Goal: Transaction & Acquisition: Purchase product/service

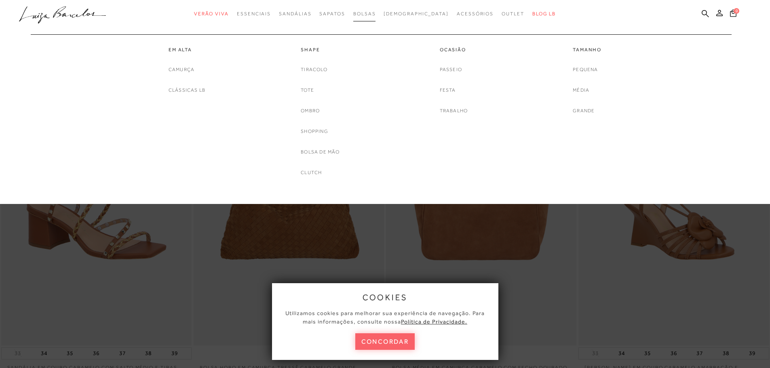
click at [376, 17] on link "Bolsas" at bounding box center [364, 13] width 23 height 15
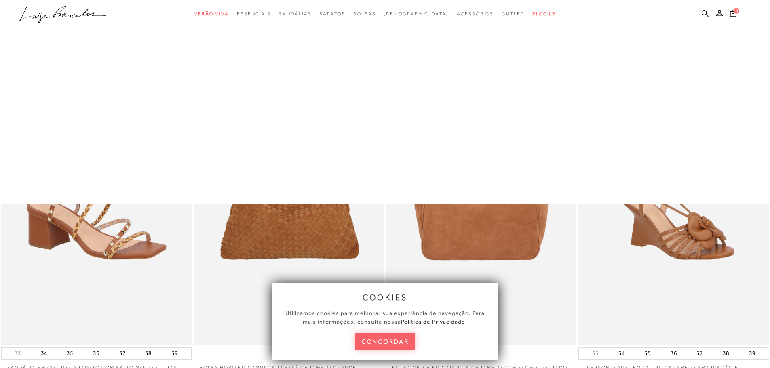
click at [376, 17] on link "Bolsas" at bounding box center [364, 13] width 23 height 15
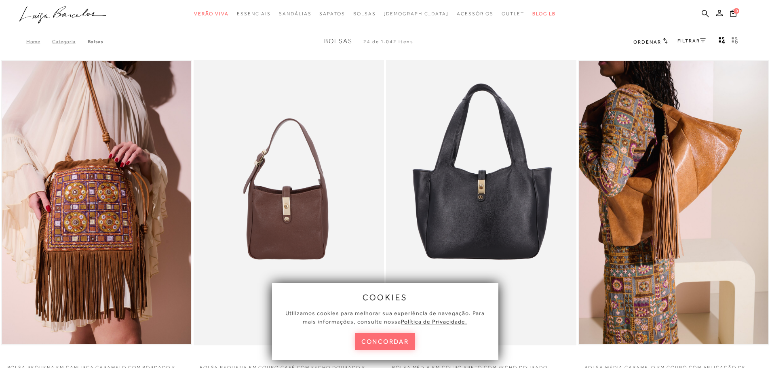
click at [399, 343] on button "concordar" at bounding box center [385, 342] width 60 height 17
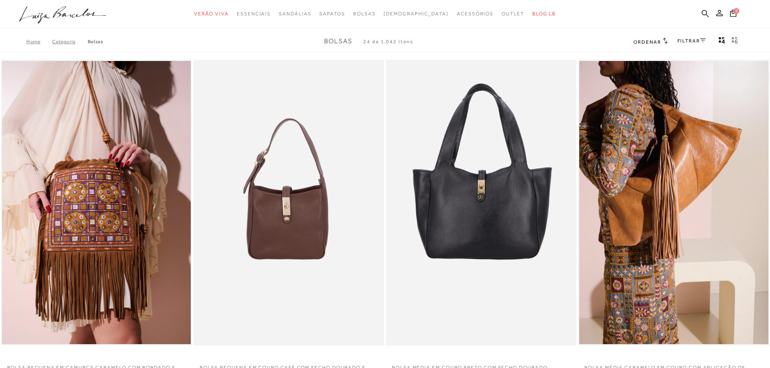
click at [704, 38] on icon at bounding box center [703, 40] width 6 height 4
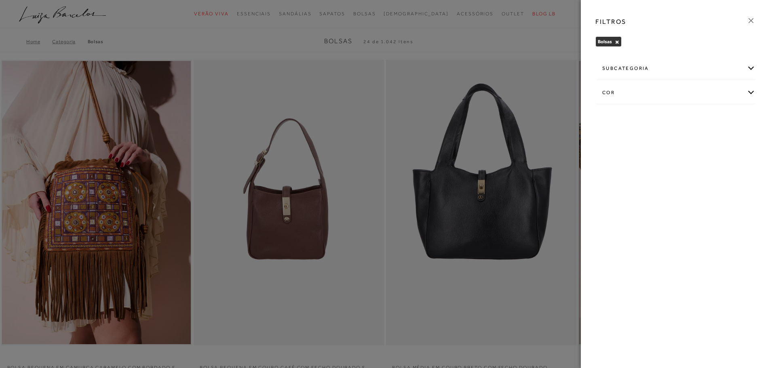
click at [679, 72] on div "subcategoria" at bounding box center [675, 68] width 159 height 21
click at [683, 90] on span "Tamanho" at bounding box center [673, 90] width 20 height 6
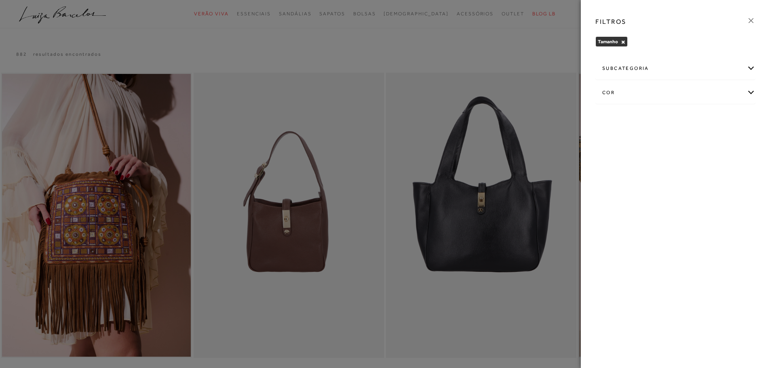
click at [654, 70] on div "subcategoria" at bounding box center [675, 68] width 159 height 21
click at [653, 95] on div "Pequena" at bounding box center [650, 90] width 20 height 9
click at [651, 88] on span "Pequena" at bounding box center [649, 90] width 19 height 6
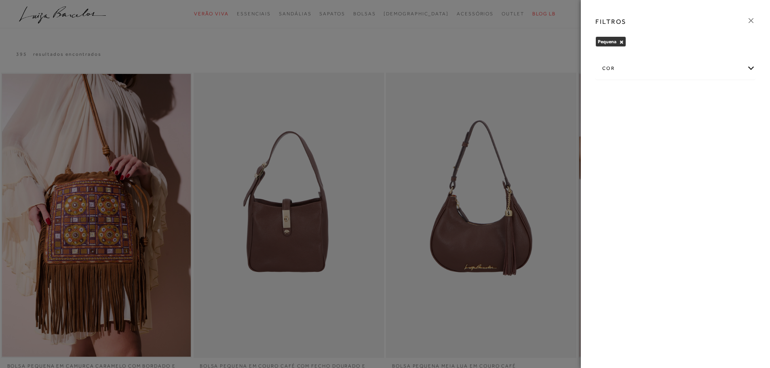
click at [411, 38] on div at bounding box center [385, 184] width 770 height 368
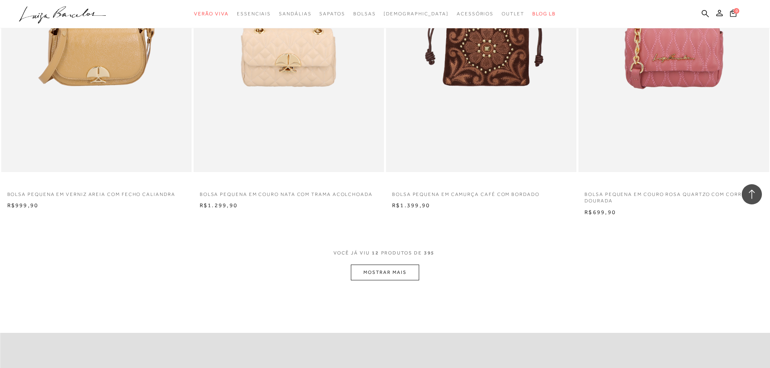
scroll to position [849, 0]
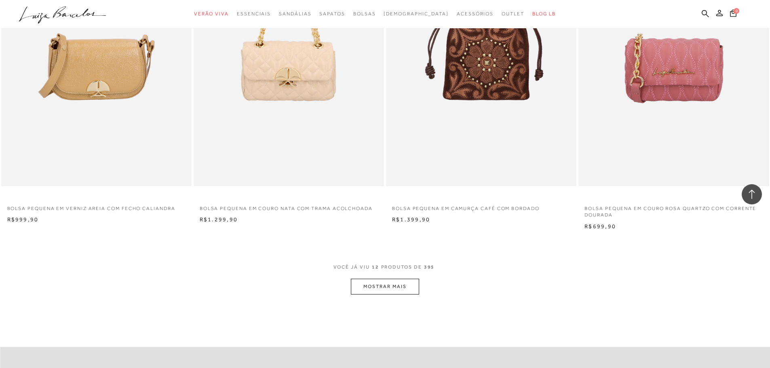
click at [380, 287] on button "MOSTRAR MAIS" at bounding box center [385, 287] width 68 height 16
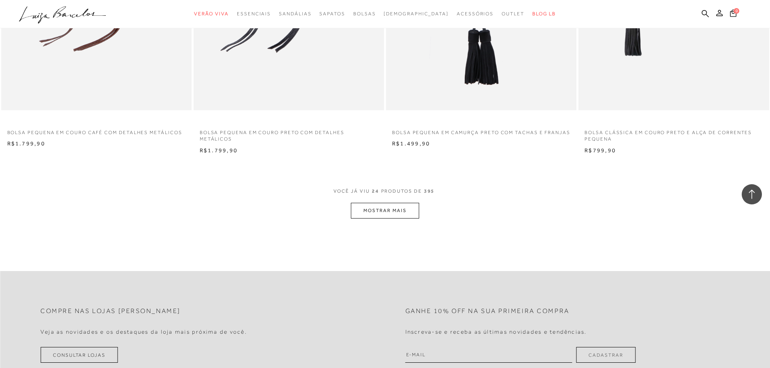
scroll to position [1941, 0]
click at [415, 209] on button "MOSTRAR MAIS" at bounding box center [385, 211] width 68 height 16
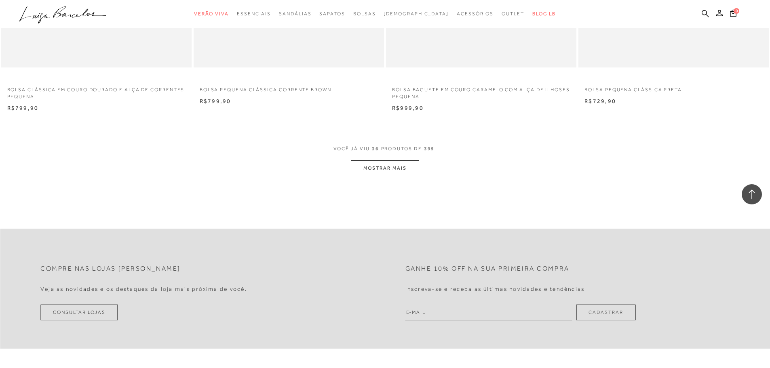
scroll to position [2992, 0]
click at [360, 162] on button "MOSTRAR MAIS" at bounding box center [385, 168] width 68 height 16
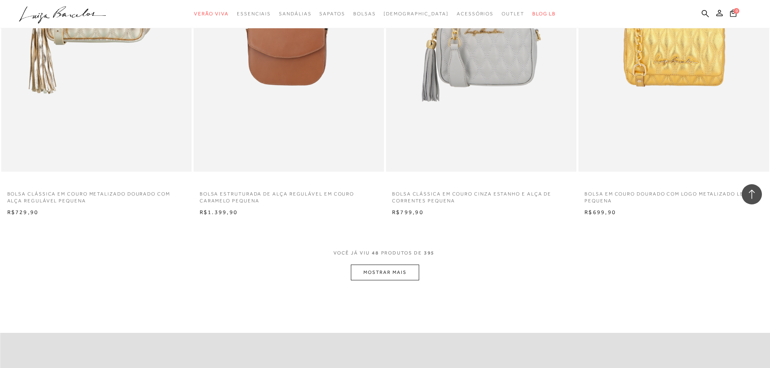
scroll to position [3962, 0]
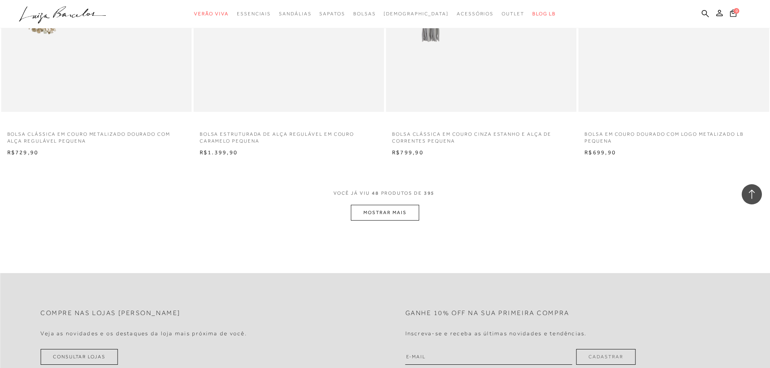
click at [390, 212] on button "MOSTRAR MAIS" at bounding box center [385, 213] width 68 height 16
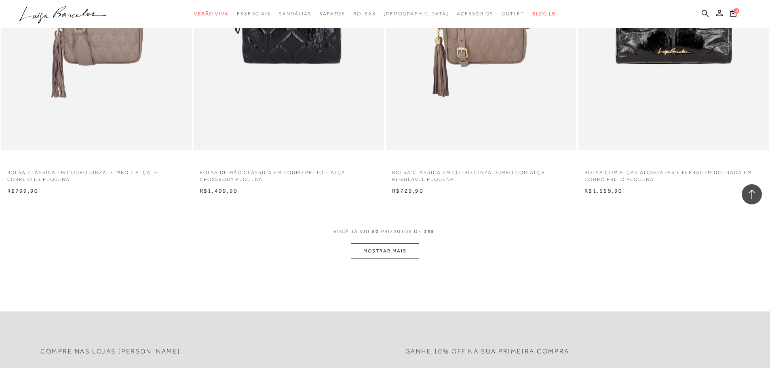
scroll to position [5014, 0]
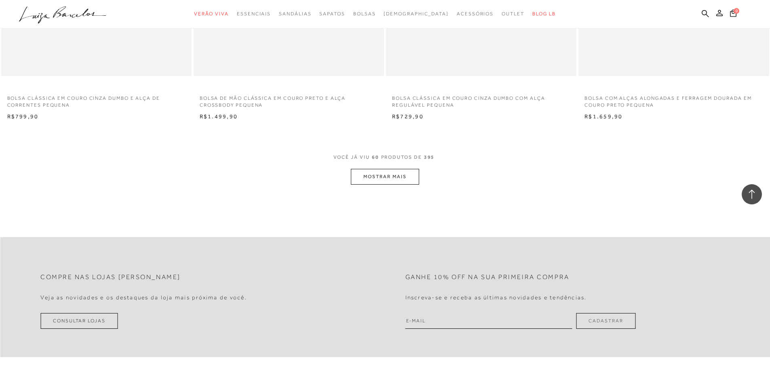
click at [409, 172] on button "MOSTRAR MAIS" at bounding box center [385, 177] width 68 height 16
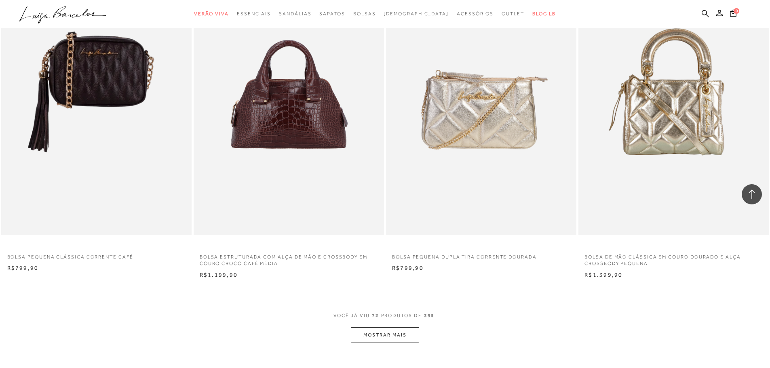
scroll to position [5903, 0]
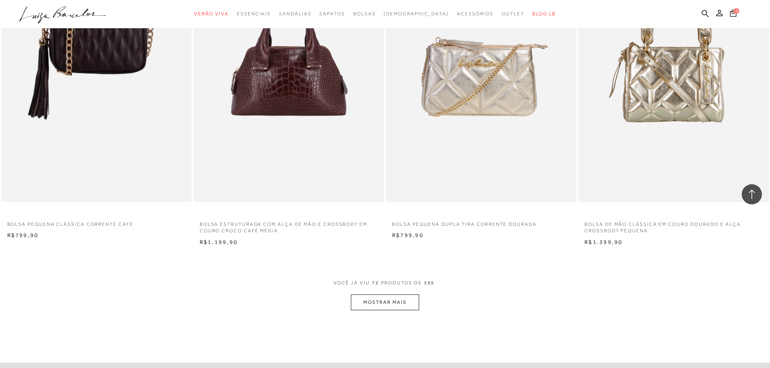
click at [364, 300] on button "MOSTRAR MAIS" at bounding box center [385, 303] width 68 height 16
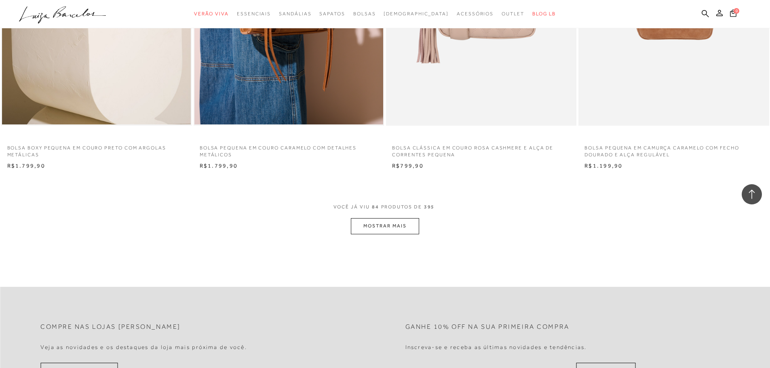
scroll to position [7076, 0]
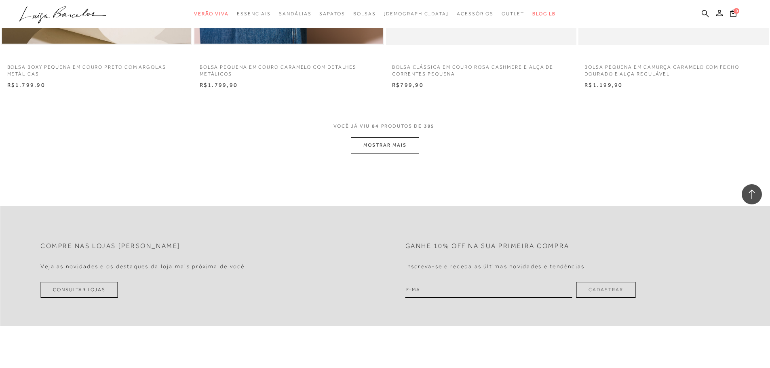
click at [412, 134] on div "VOCê JÁ VIU 84 PRODUTOS DE 395" at bounding box center [386, 130] width 104 height 15
click at [410, 149] on button "MOSTRAR MAIS" at bounding box center [385, 145] width 68 height 16
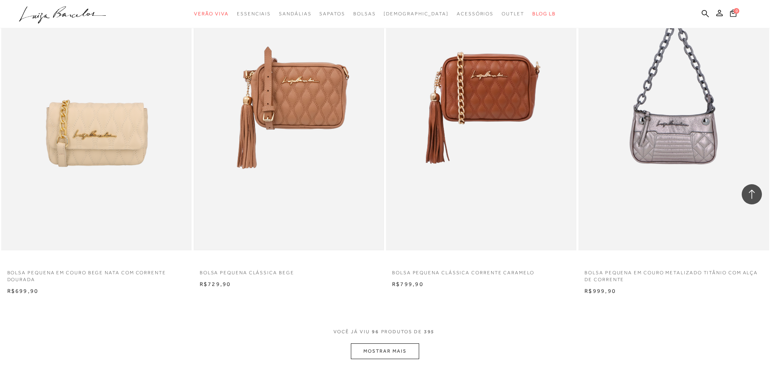
scroll to position [7925, 0]
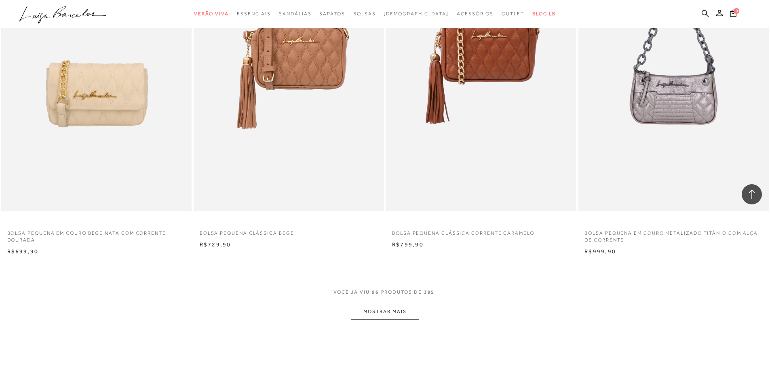
click at [163, 143] on img at bounding box center [96, 67] width 189 height 283
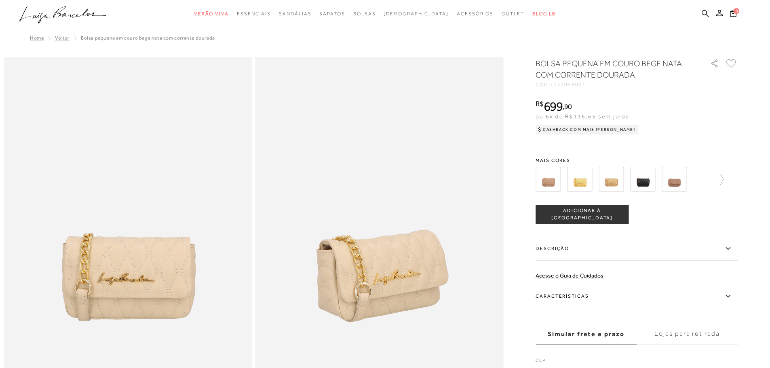
click at [714, 180] on div at bounding box center [630, 180] width 188 height 30
click at [729, 180] on div at bounding box center [637, 180] width 202 height 30
click at [723, 185] on icon at bounding box center [717, 179] width 11 height 11
click at [600, 175] on img at bounding box center [593, 179] width 25 height 25
